Goal: Task Accomplishment & Management: Manage account settings

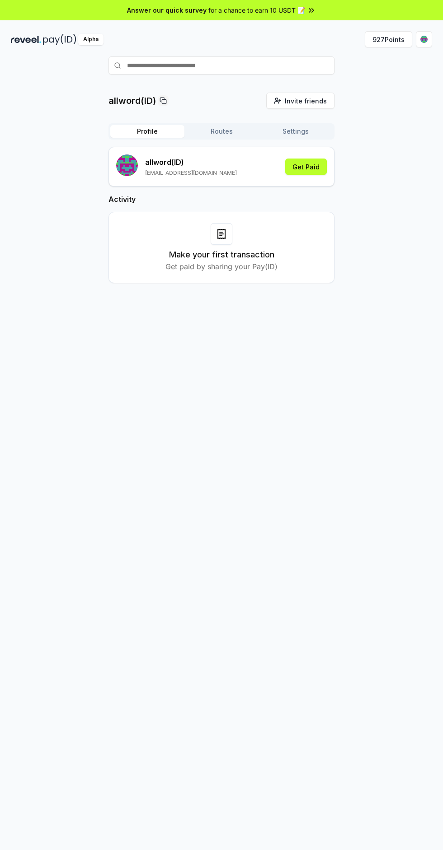
click at [384, 36] on button "927 Points" at bounding box center [387, 39] width 47 height 16
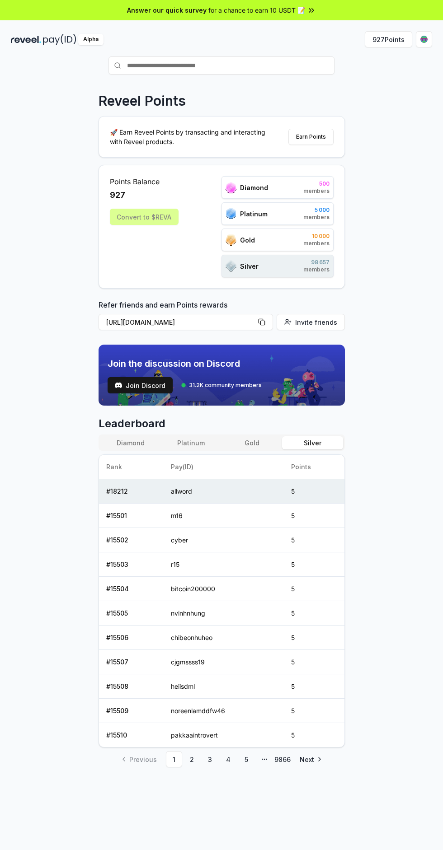
click at [264, 443] on button "Gold" at bounding box center [251, 442] width 61 height 13
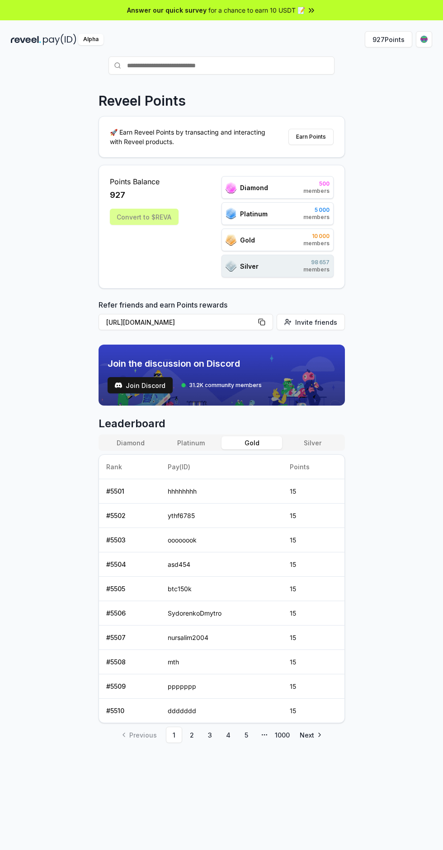
click at [198, 439] on button "Platinum" at bounding box center [191, 442] width 61 height 13
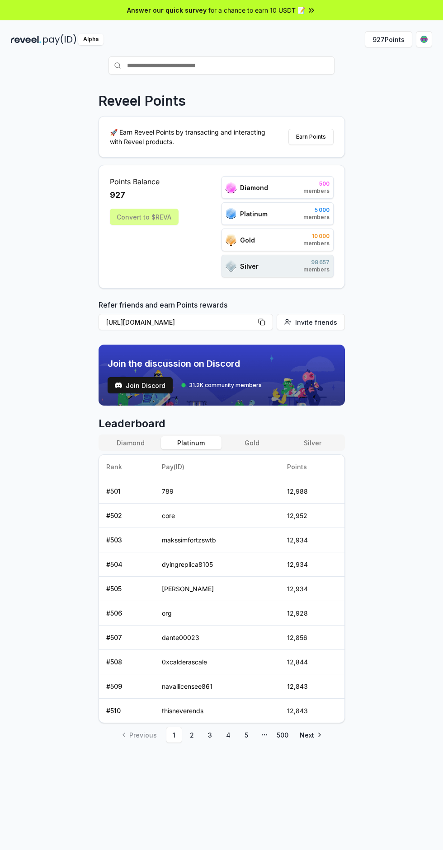
click at [142, 445] on button "Diamond" at bounding box center [130, 442] width 61 height 13
